Goal: Information Seeking & Learning: Learn about a topic

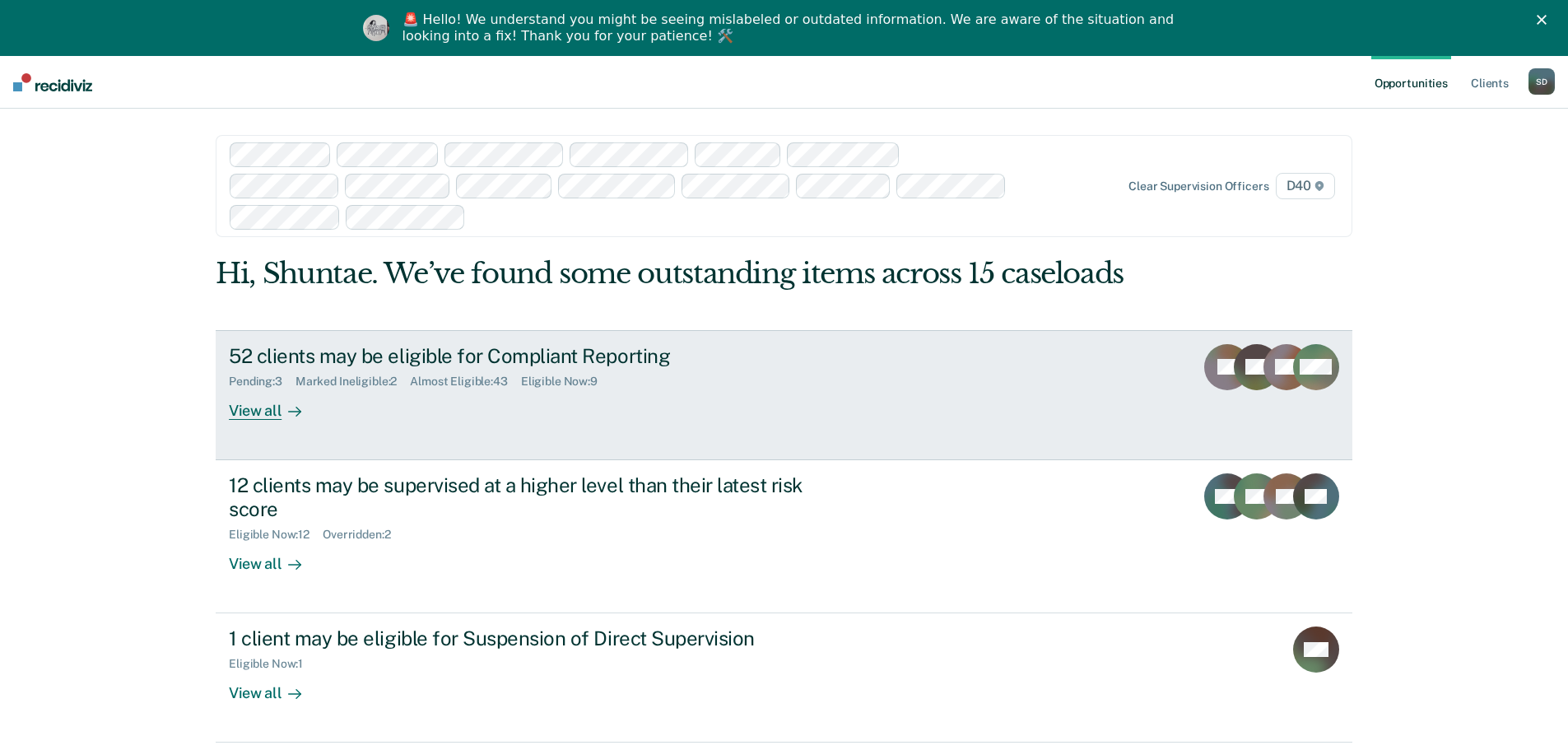
click at [258, 414] on div "View all" at bounding box center [275, 403] width 92 height 32
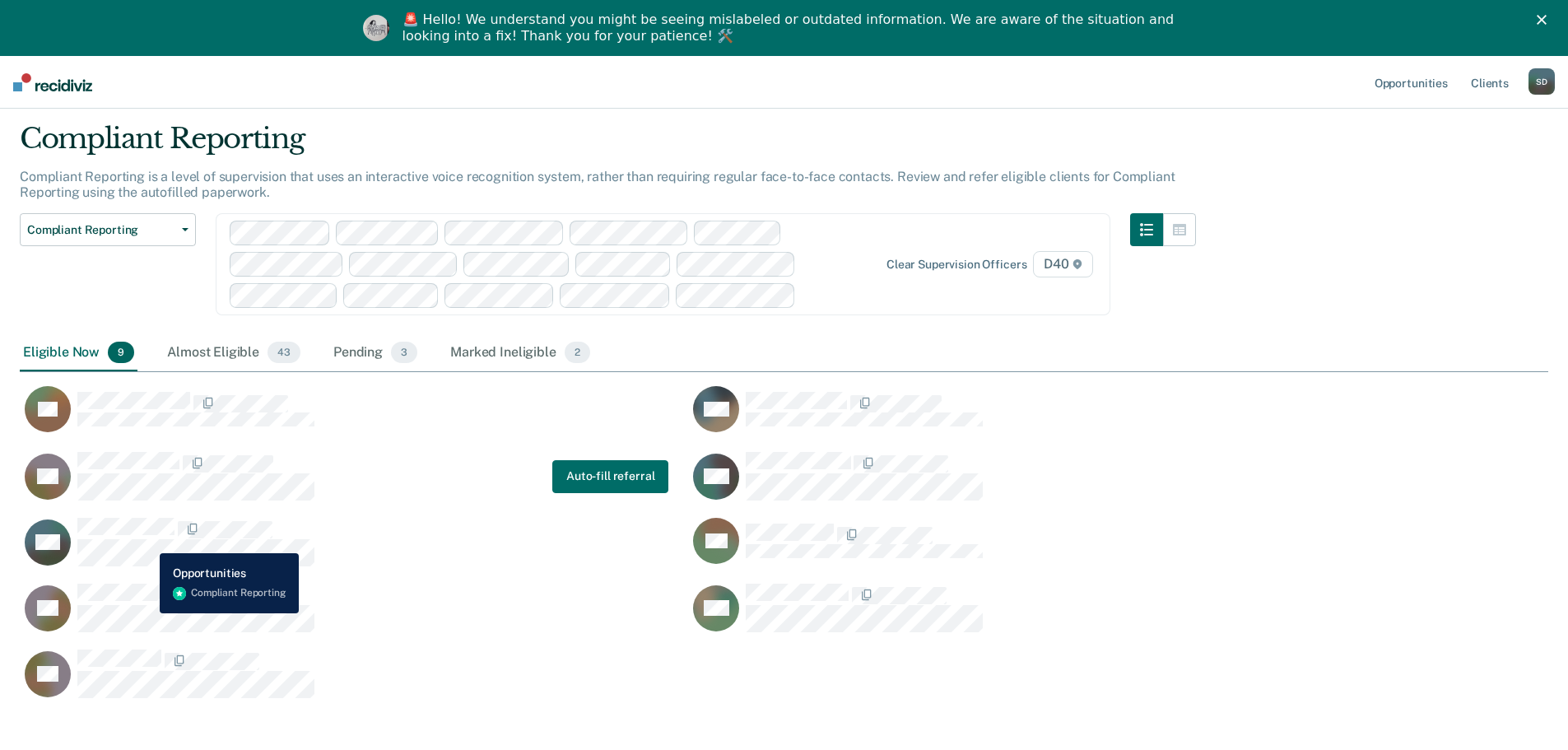
scroll to position [131, 0]
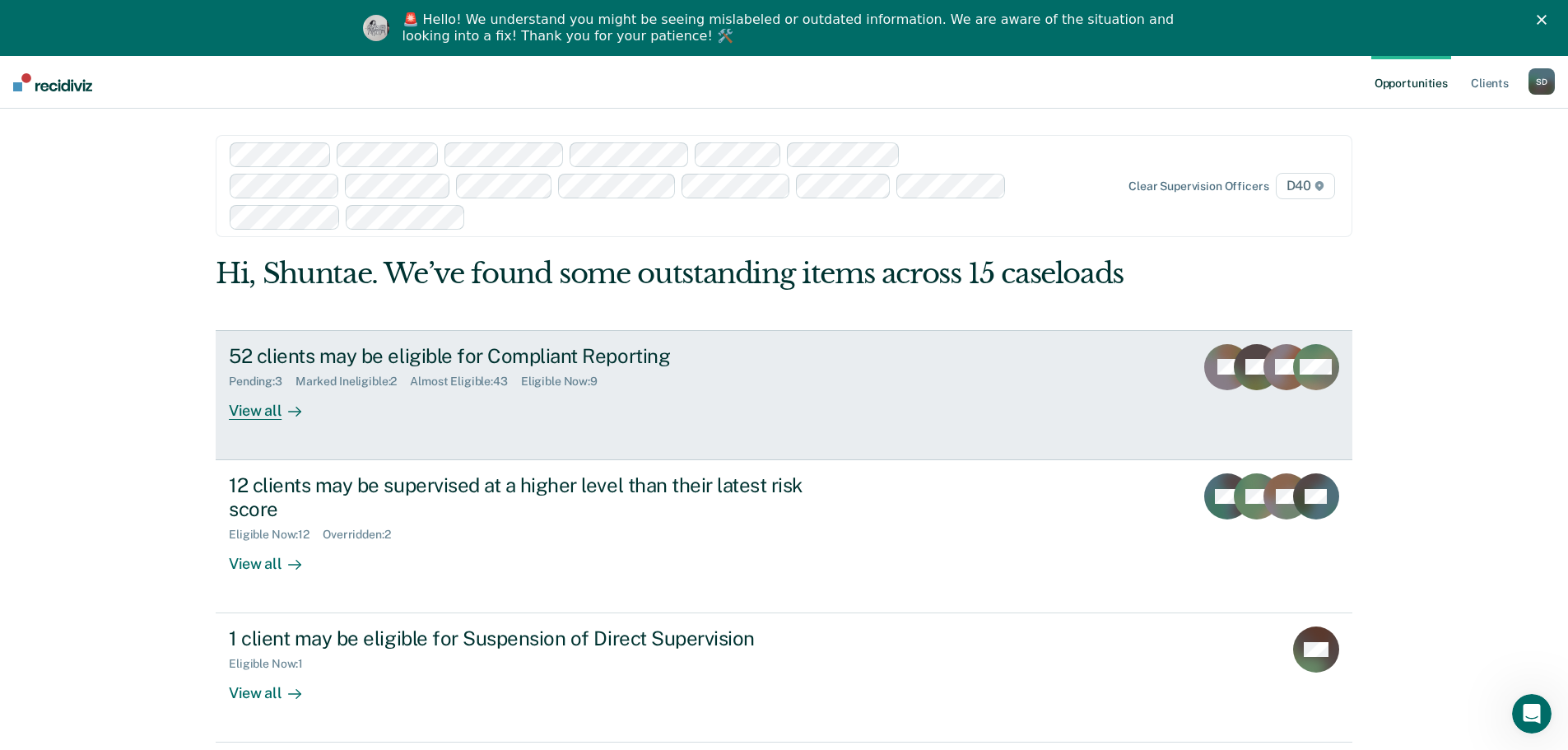
click at [624, 404] on div "52 clients may be eligible for Compliant Reporting Pending : 3 Marked Ineligibl…" at bounding box center [537, 382] width 617 height 76
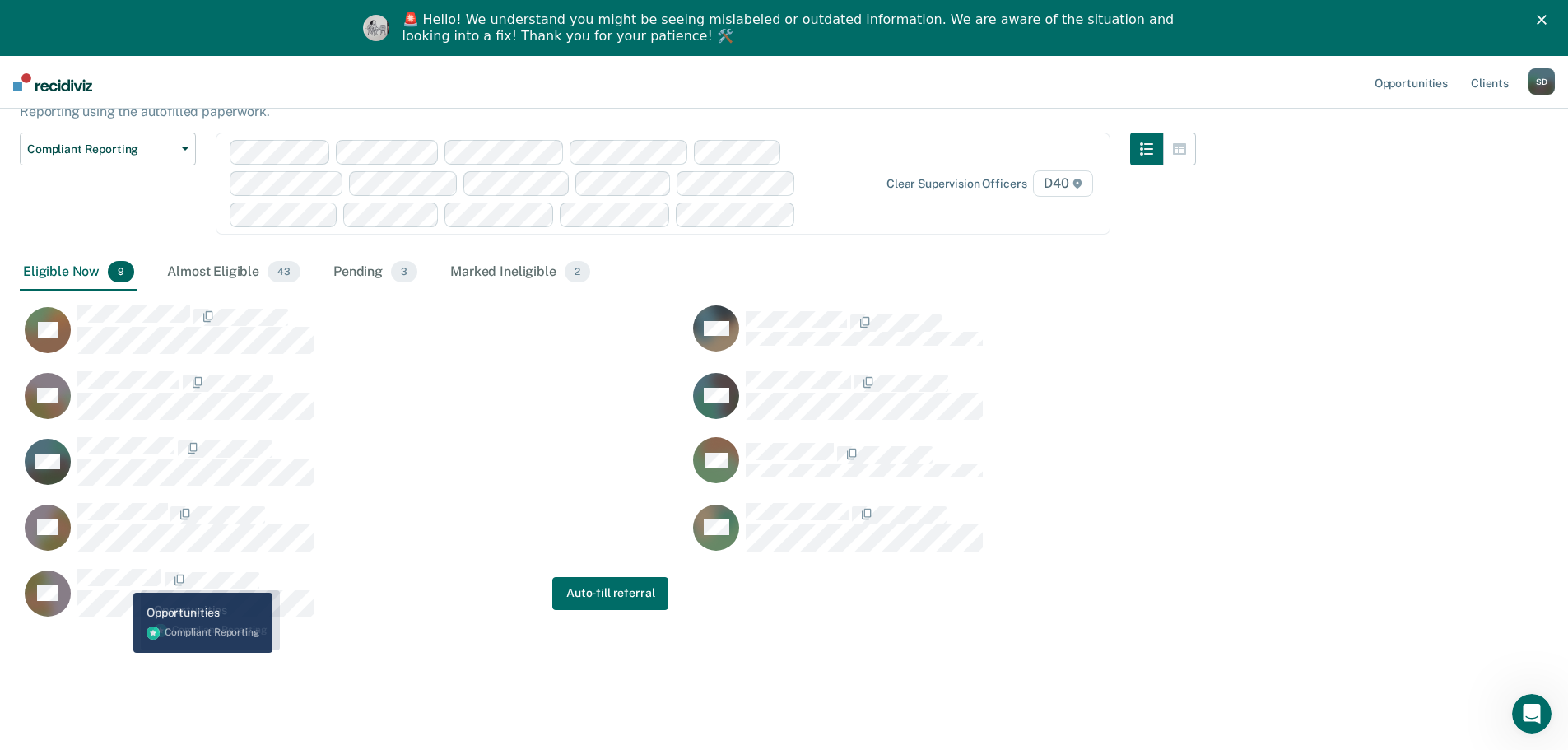
scroll to position [131, 0]
